Goal: Unclear: Browse casually

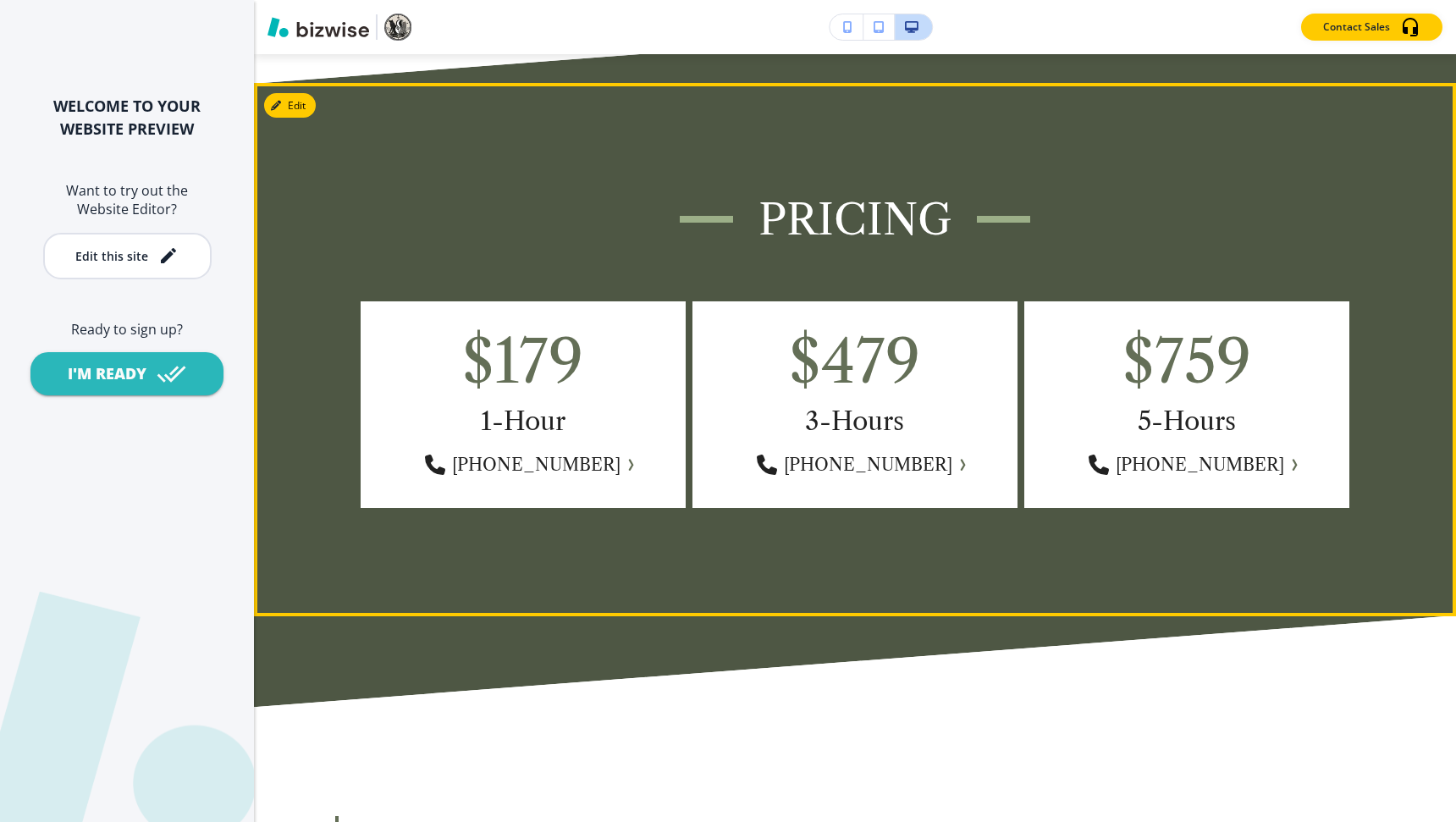
scroll to position [6994, 0]
